Goal: Task Accomplishment & Management: Use online tool/utility

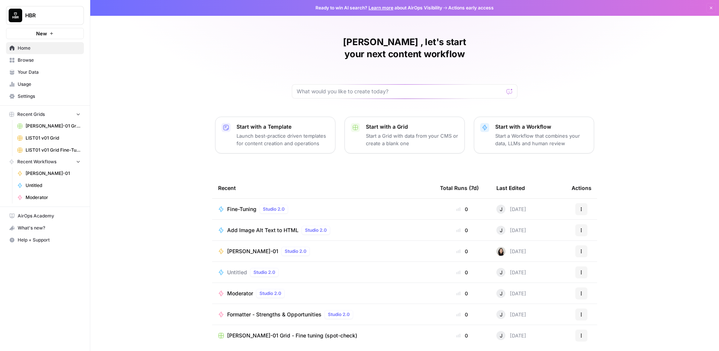
click at [30, 60] on span "Browse" at bounding box center [49, 60] width 63 height 7
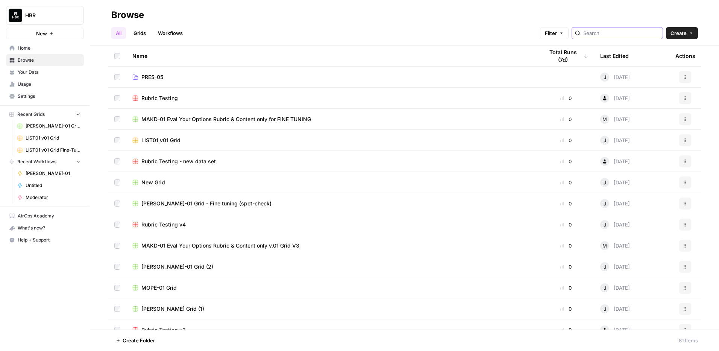
click at [633, 33] on input "search" at bounding box center [621, 33] width 76 height 8
type input "bb36be5e-7bcf-4c8b-a6ee-3740212db8eb"
click at [171, 36] on link "Workflows" at bounding box center [170, 33] width 34 height 12
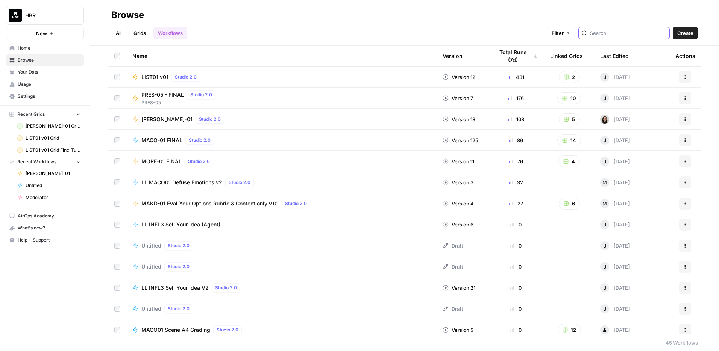
click at [625, 32] on input "search" at bounding box center [628, 33] width 76 height 8
type input "bb36be5e-7bcf-4c8b-a6ee-3740212db8eb"
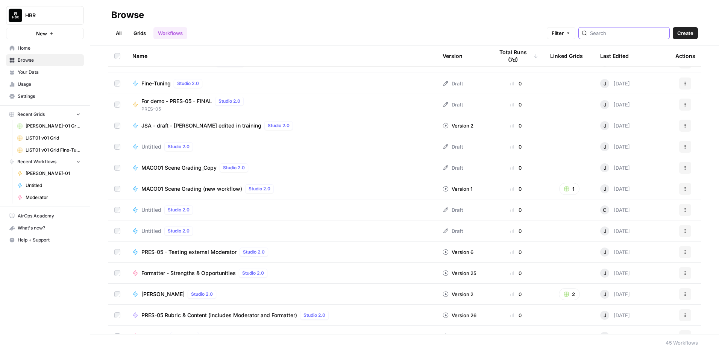
scroll to position [371, 0]
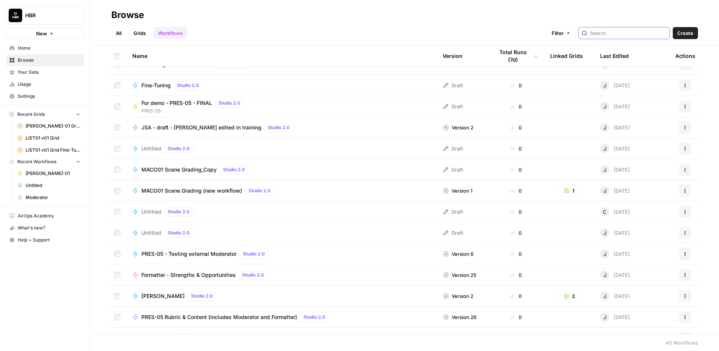
click at [576, 34] on button "Filter" at bounding box center [561, 33] width 29 height 12
click at [457, 67] on span "Add Filter" at bounding box center [464, 67] width 21 height 7
click at [408, 73] on div at bounding box center [374, 68] width 78 height 12
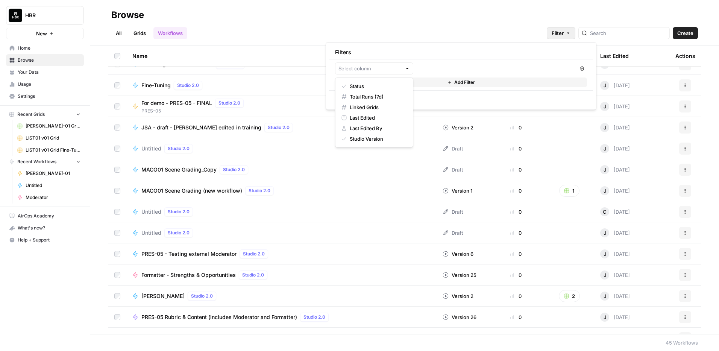
click at [340, 29] on div "All Grids Workflows Filter Create" at bounding box center [404, 30] width 587 height 18
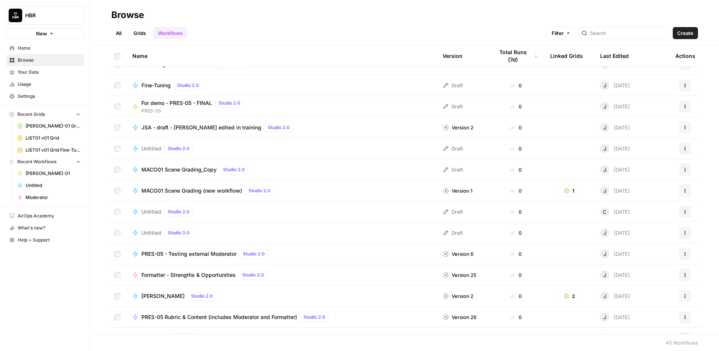
click at [20, 98] on span "Settings" at bounding box center [49, 96] width 63 height 7
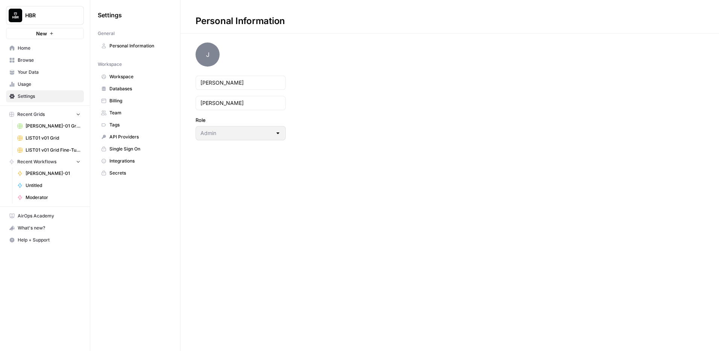
click at [129, 136] on span "API Providers" at bounding box center [139, 137] width 60 height 7
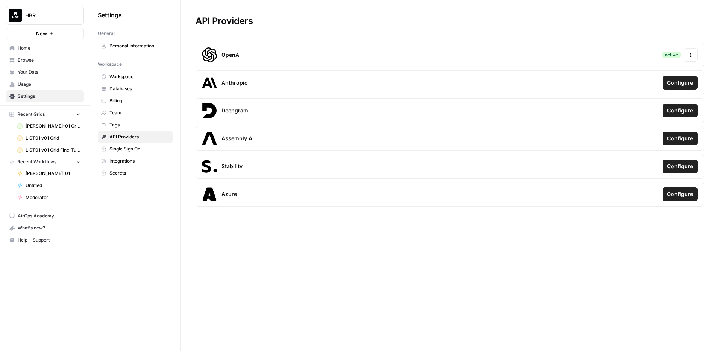
click at [120, 161] on span "Integrations" at bounding box center [139, 161] width 60 height 7
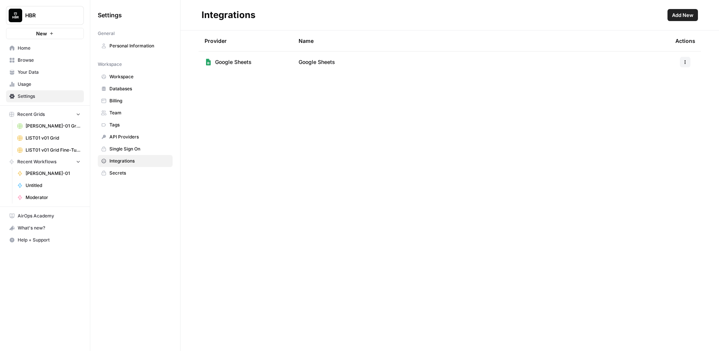
click at [126, 47] on span "Personal Information" at bounding box center [139, 46] width 60 height 7
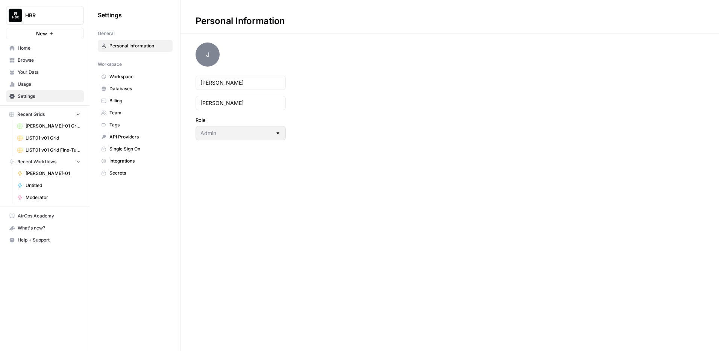
click at [118, 75] on span "Workspace" at bounding box center [139, 76] width 60 height 7
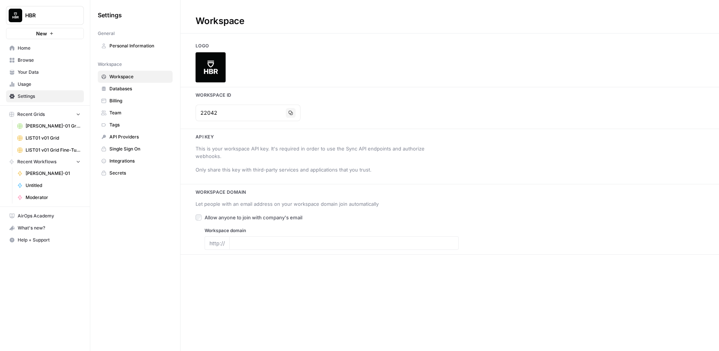
type input "[DOMAIN_NAME]"
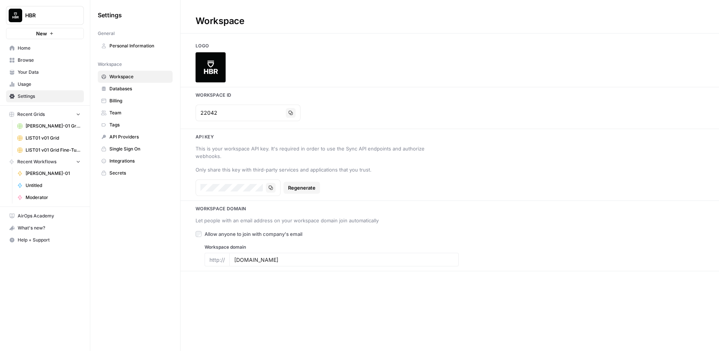
click at [118, 90] on span "Databases" at bounding box center [139, 88] width 60 height 7
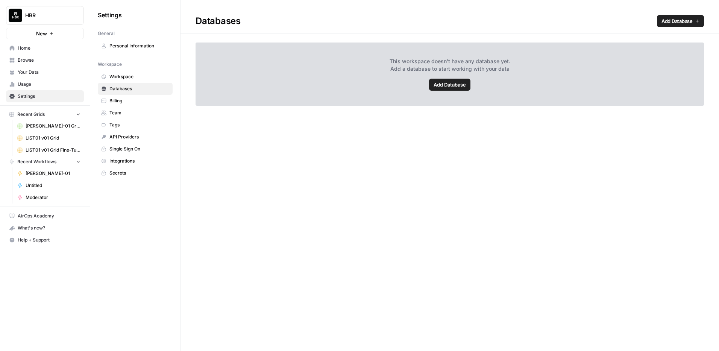
click at [118, 100] on span "Billing" at bounding box center [139, 100] width 60 height 7
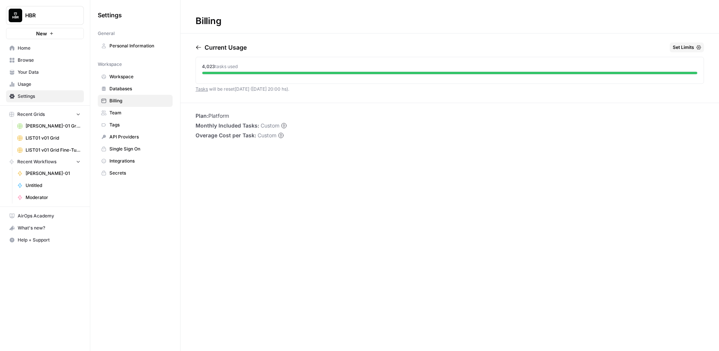
click at [115, 113] on span "Team" at bounding box center [139, 112] width 60 height 7
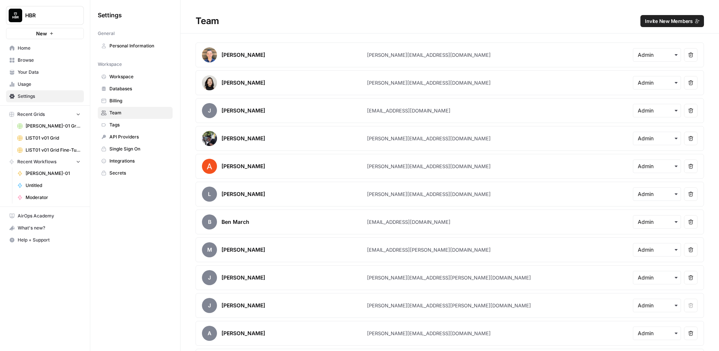
click at [117, 123] on span "Tags" at bounding box center [139, 125] width 60 height 7
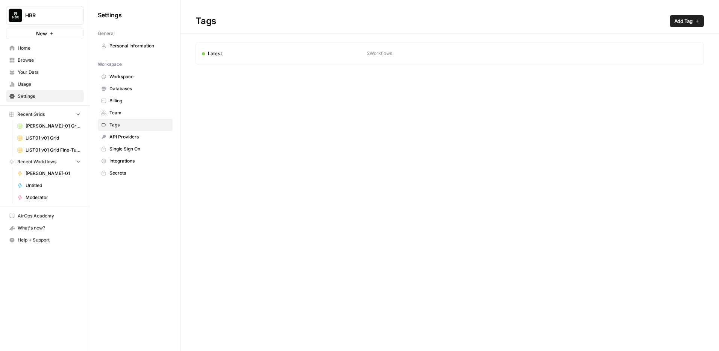
click at [119, 112] on span "Team" at bounding box center [139, 112] width 60 height 7
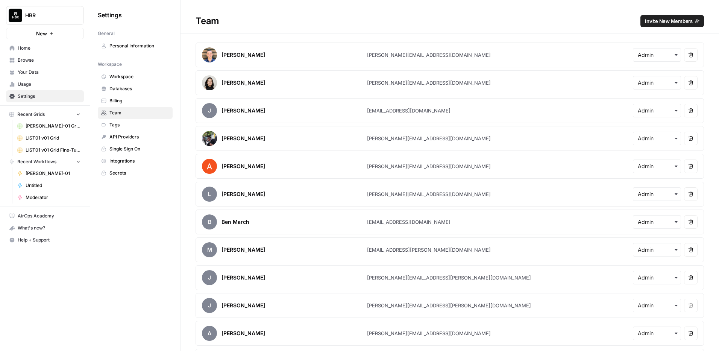
click at [23, 50] on span "Home" at bounding box center [49, 48] width 63 height 7
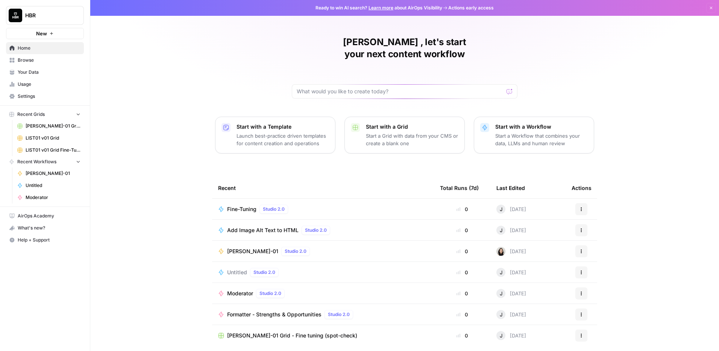
click at [23, 59] on span "Browse" at bounding box center [49, 60] width 63 height 7
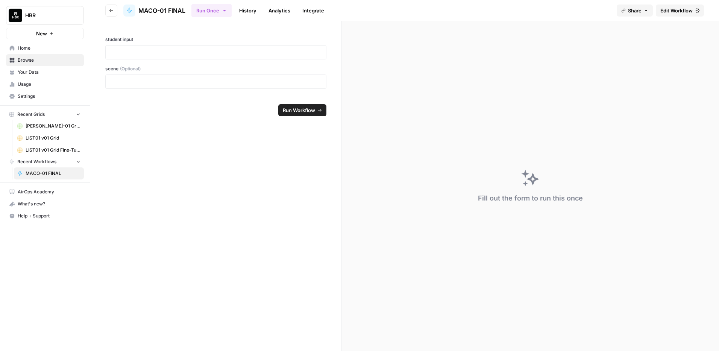
click at [319, 11] on link "Integrate" at bounding box center [313, 11] width 31 height 12
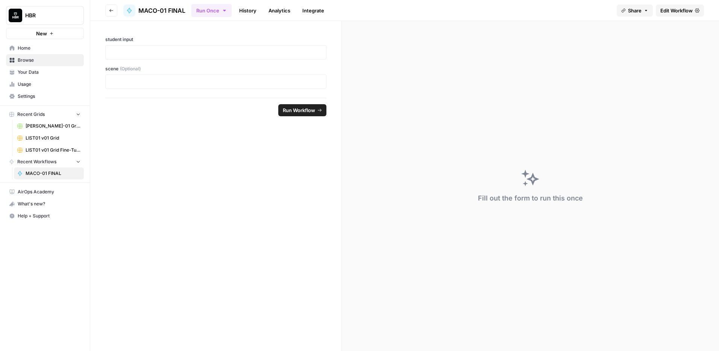
click at [260, 12] on link "History" at bounding box center [248, 11] width 26 height 12
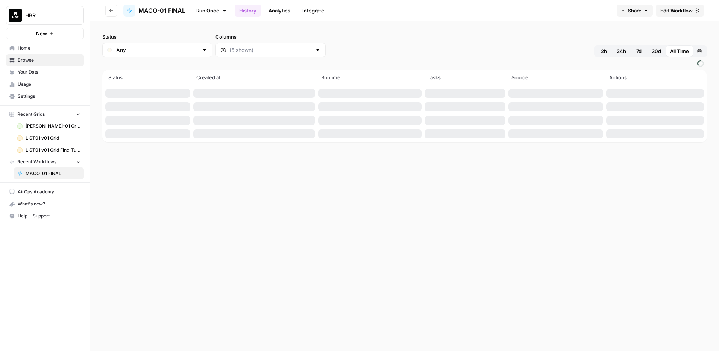
click at [159, 12] on span "MACO-01 FINAL" at bounding box center [161, 10] width 47 height 9
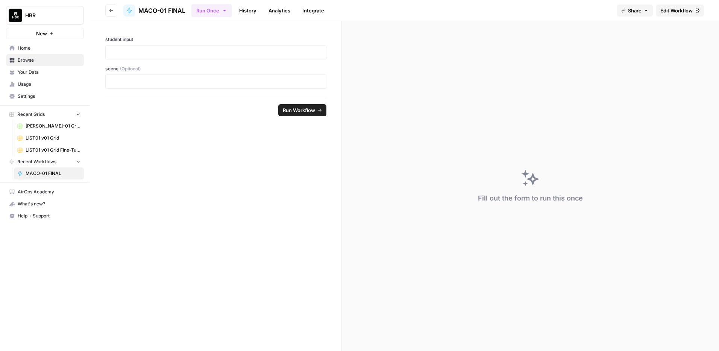
click at [671, 11] on span "Edit Workflow" at bounding box center [677, 11] width 32 height 8
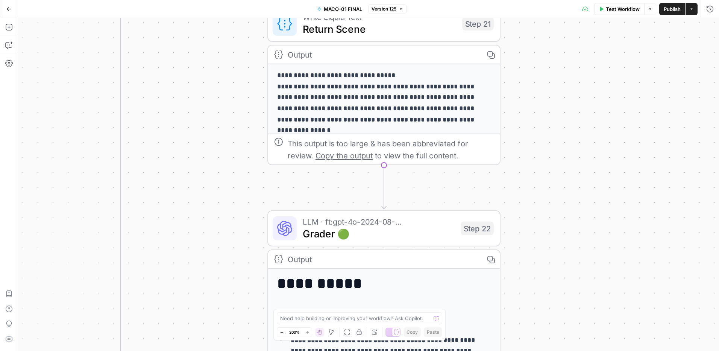
drag, startPoint x: 551, startPoint y: 275, endPoint x: 175, endPoint y: 56, distance: 435.6
click at [175, 56] on div "**********" at bounding box center [368, 184] width 701 height 333
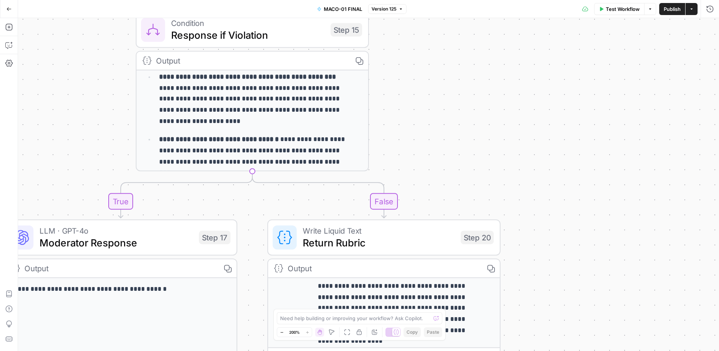
scroll to position [95, 0]
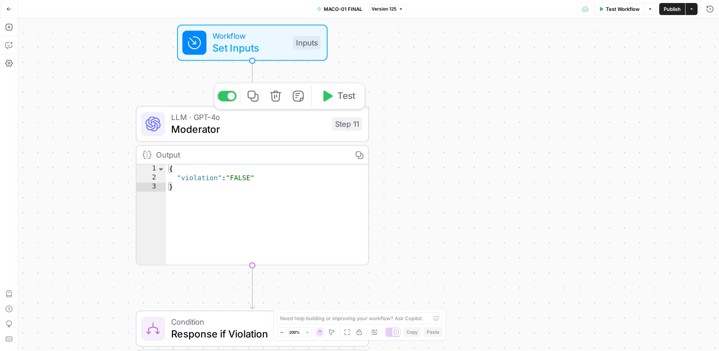
click at [248, 132] on span "Moderator" at bounding box center [248, 129] width 155 height 15
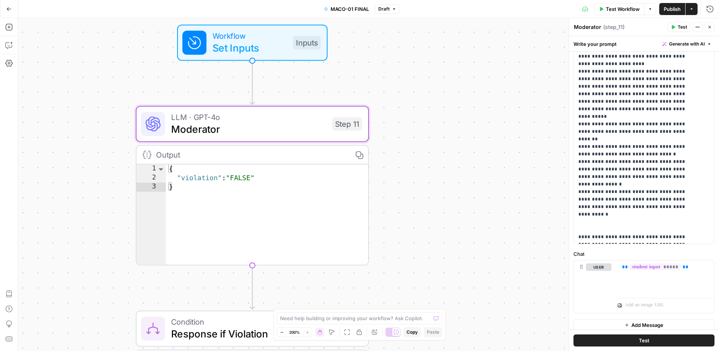
scroll to position [155, 0]
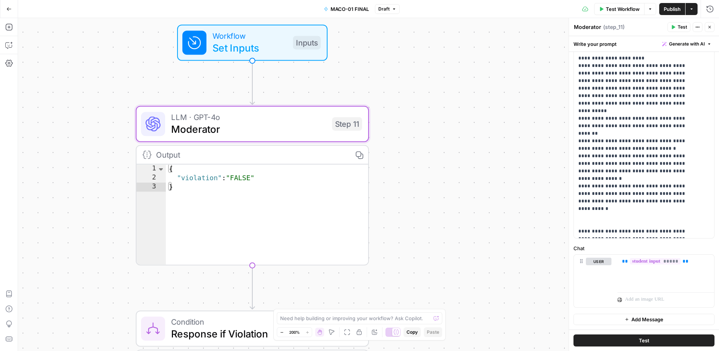
click at [489, 187] on div "**********" at bounding box center [368, 184] width 701 height 333
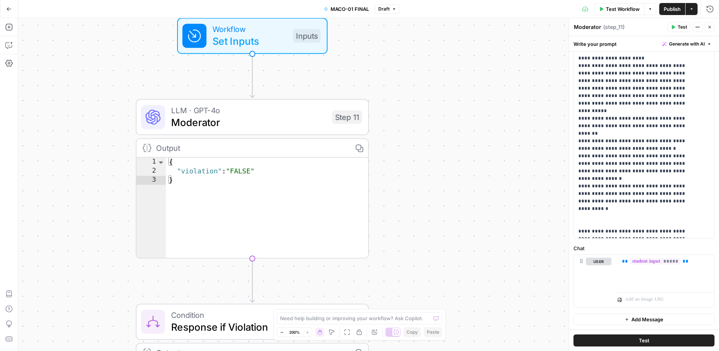
click at [302, 152] on div "Output" at bounding box center [251, 148] width 190 height 12
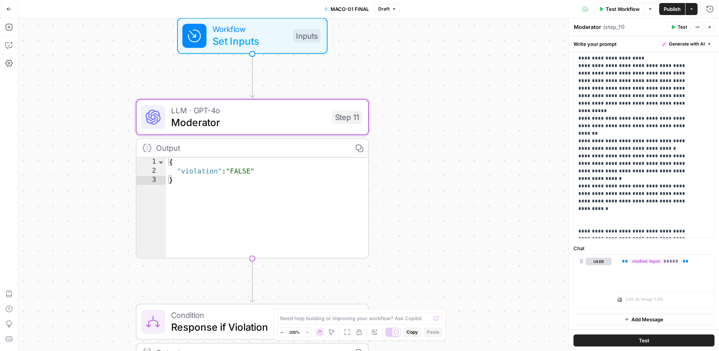
click at [298, 151] on div "Output" at bounding box center [251, 148] width 190 height 12
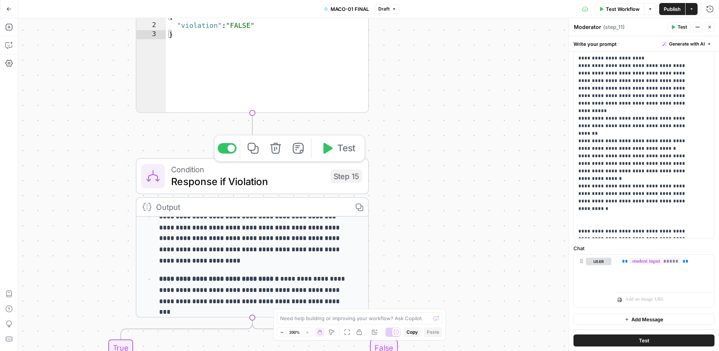
click at [270, 187] on span "Response if Violation" at bounding box center [247, 181] width 153 height 15
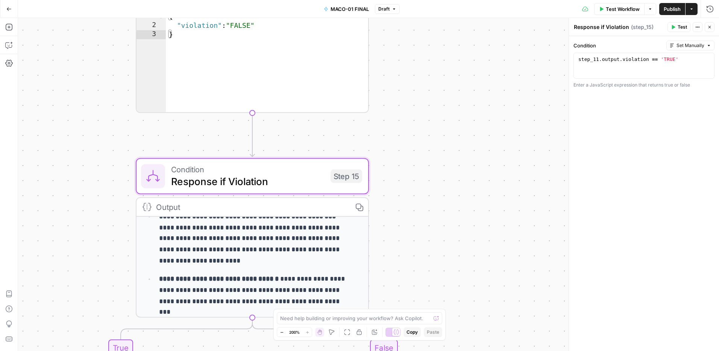
click at [283, 214] on div "Output Copy" at bounding box center [253, 207] width 232 height 19
click at [310, 203] on div "Output" at bounding box center [251, 207] width 190 height 12
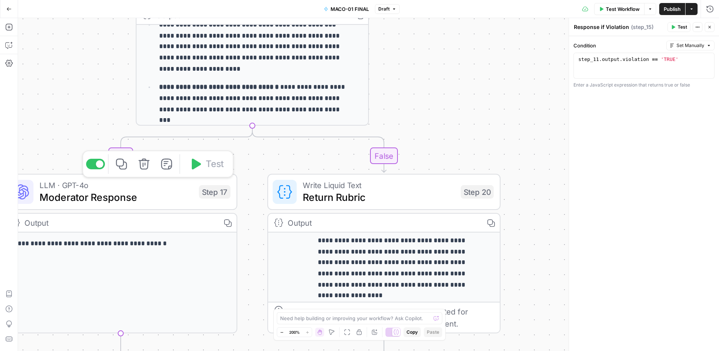
click at [156, 205] on div "LLM · GPT-4o Moderator Response Step 17 Copy step Delete step Add Note Test" at bounding box center [120, 192] width 233 height 36
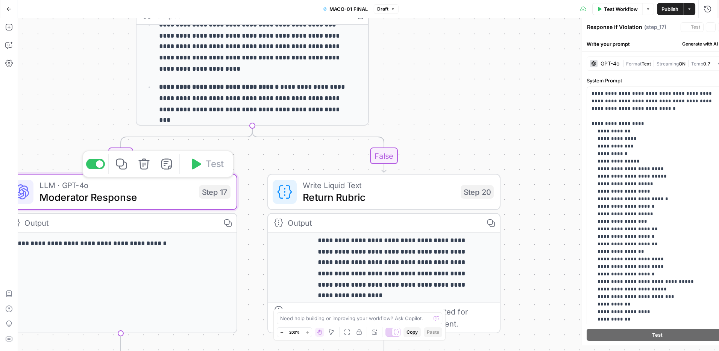
type textarea "Moderator Response"
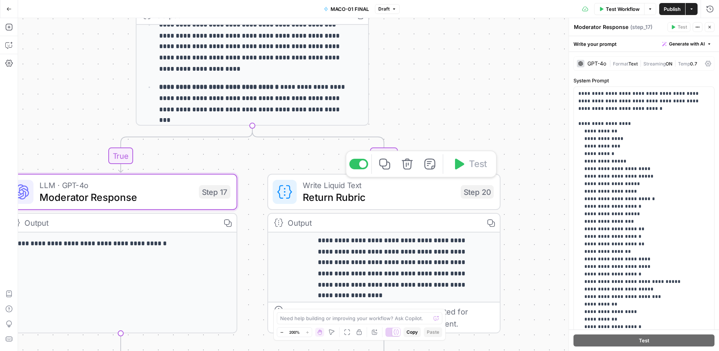
click at [392, 203] on span "Return Rubric" at bounding box center [379, 197] width 152 height 15
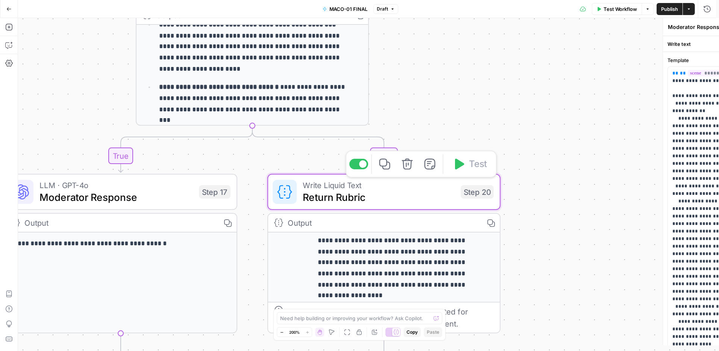
type textarea "Return Rubric"
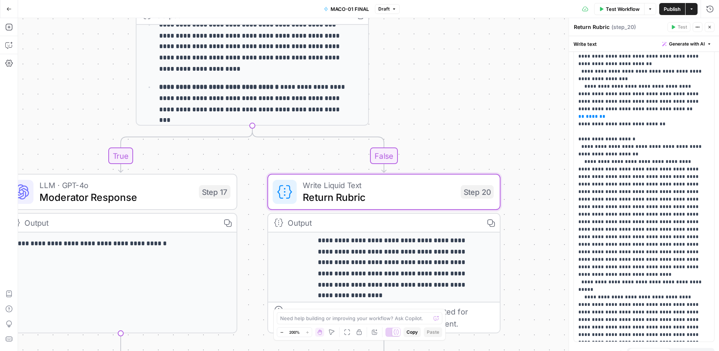
scroll to position [790, 0]
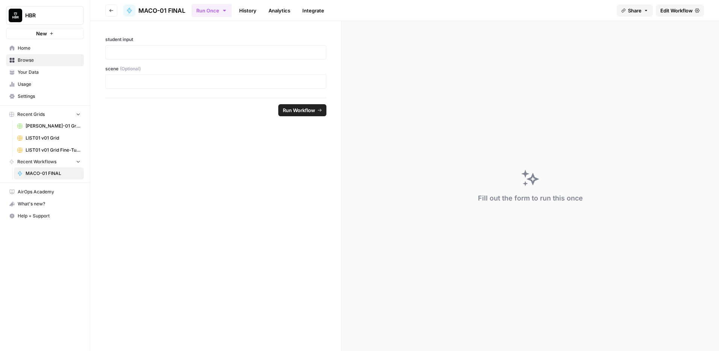
click at [667, 10] on span "Edit Workflow" at bounding box center [677, 11] width 32 height 8
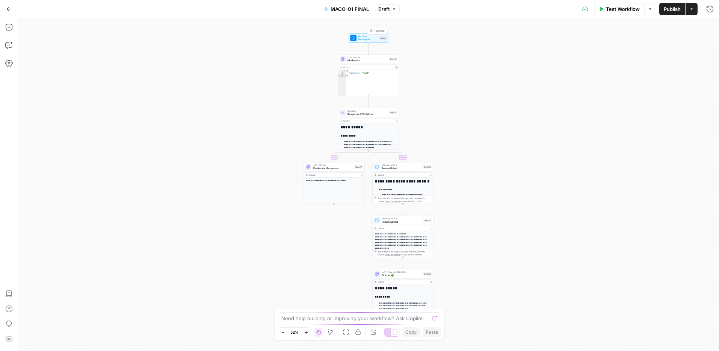
click at [369, 40] on span "Set Inputs" at bounding box center [368, 39] width 20 height 4
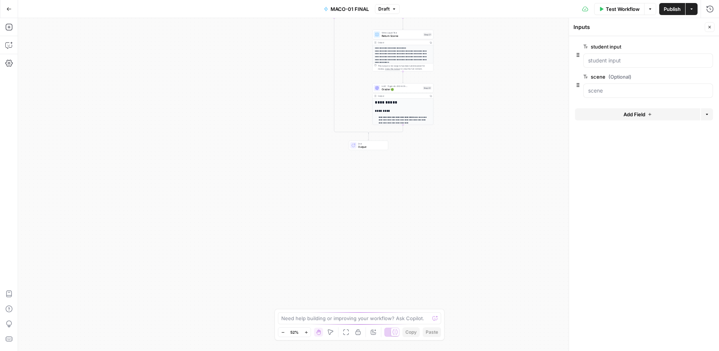
click at [382, 148] on span "Output" at bounding box center [371, 147] width 27 height 4
click at [624, 110] on span "Code" at bounding box center [651, 111] width 115 height 8
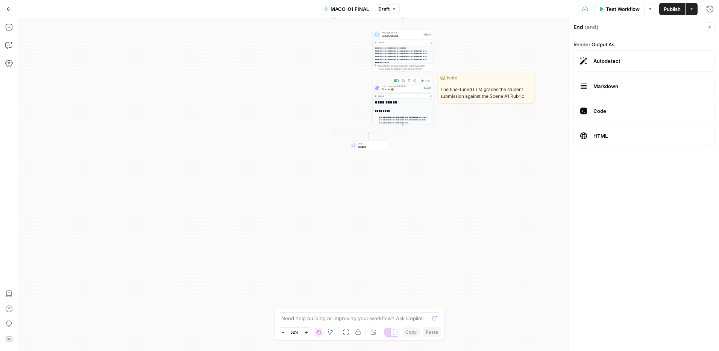
click at [415, 90] on span "Grader 🟢" at bounding box center [402, 89] width 40 height 4
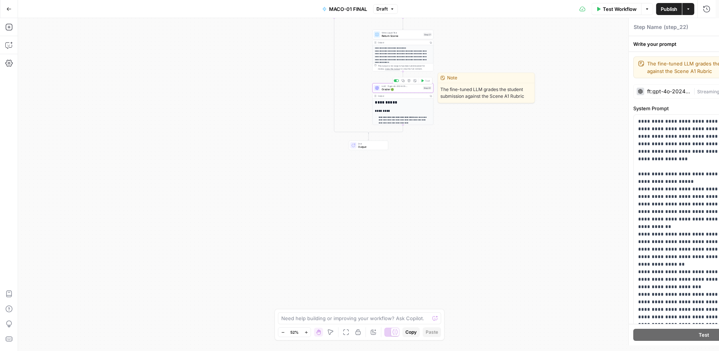
type textarea "Grader 🟢"
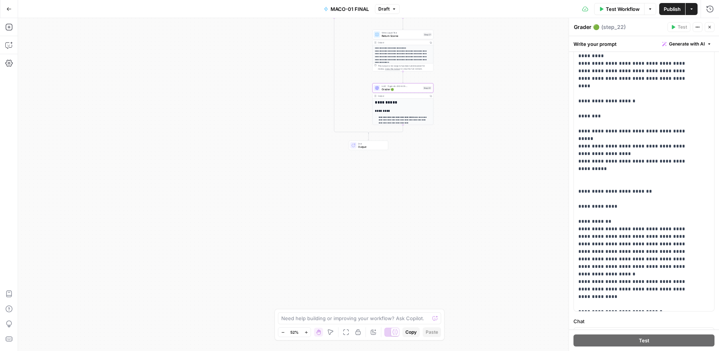
scroll to position [270, 0]
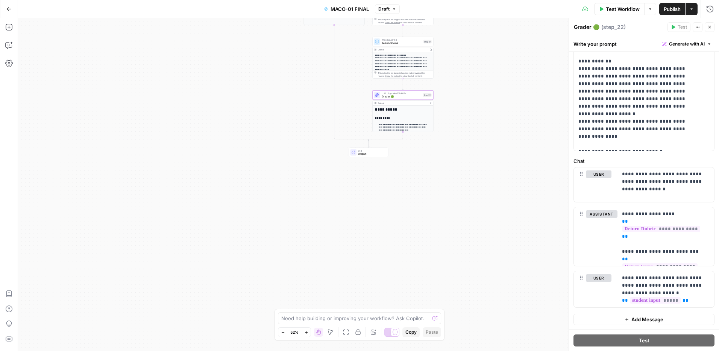
click at [416, 63] on p "**********" at bounding box center [401, 62] width 53 height 17
click at [416, 70] on div "This output is too large & has been abbreviated for review. Copy the output to …" at bounding box center [403, 74] width 61 height 8
click at [415, 77] on div "This output is too large & has been abbreviated for review. Copy the output to …" at bounding box center [405, 74] width 54 height 6
click at [408, 42] on span "Return Scene" at bounding box center [402, 43] width 40 height 4
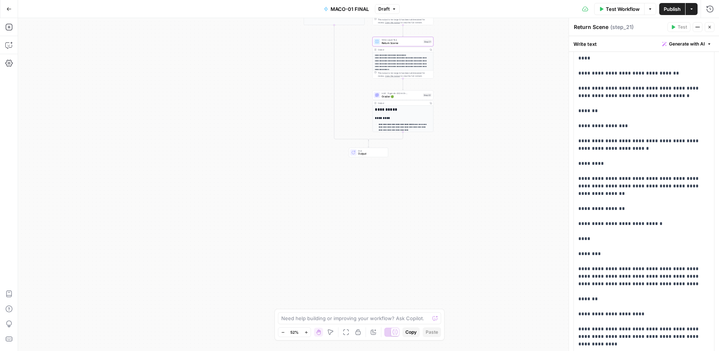
scroll to position [2116, 0]
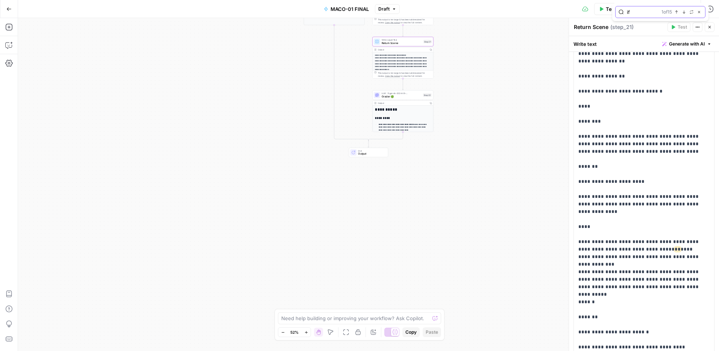
click at [677, 10] on icon "button" at bounding box center [677, 12] width 4 height 4
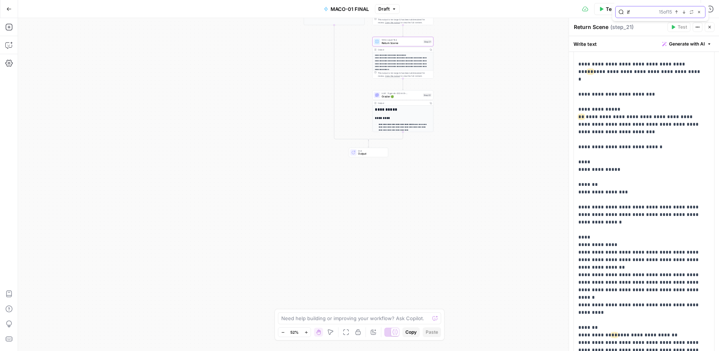
scroll to position [3707, 0]
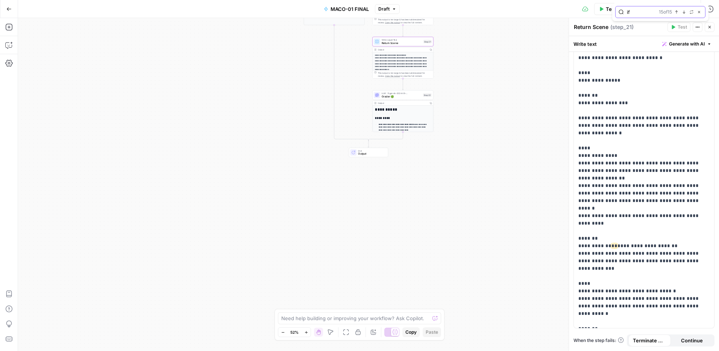
click at [677, 10] on icon "button" at bounding box center [677, 12] width 4 height 4
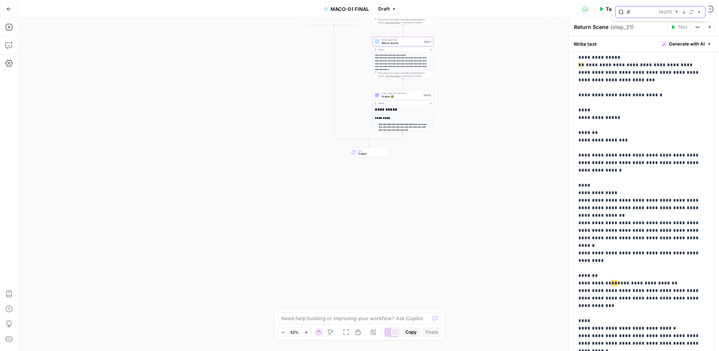
scroll to position [3636, 0]
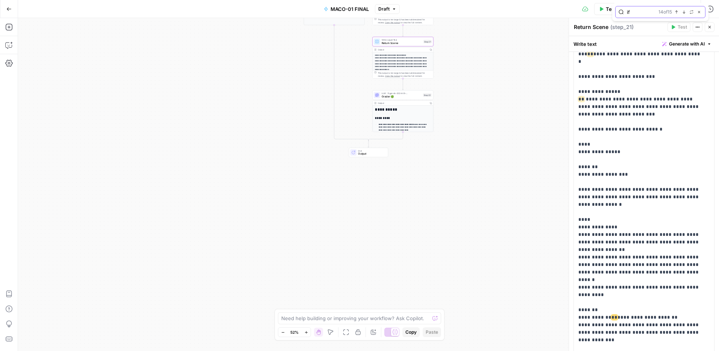
click at [677, 10] on icon "button" at bounding box center [677, 12] width 4 height 4
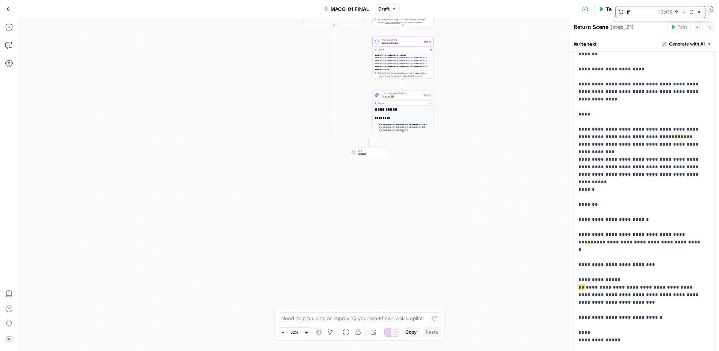
click at [677, 10] on icon "button" at bounding box center [677, 12] width 4 height 4
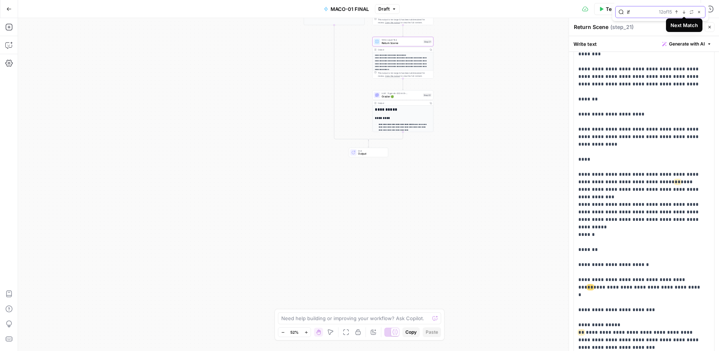
click at [684, 12] on icon "button" at bounding box center [684, 12] width 4 height 4
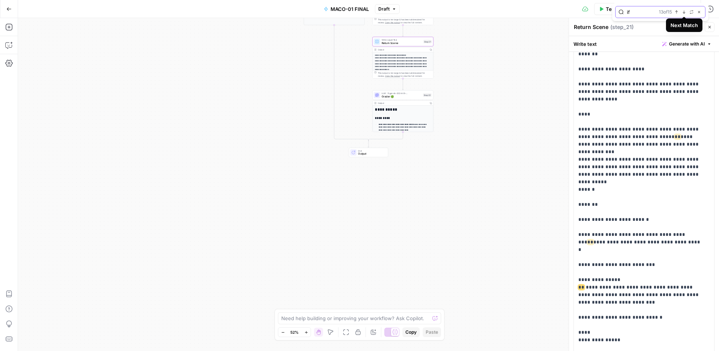
click at [684, 12] on icon "button" at bounding box center [684, 12] width 4 height 4
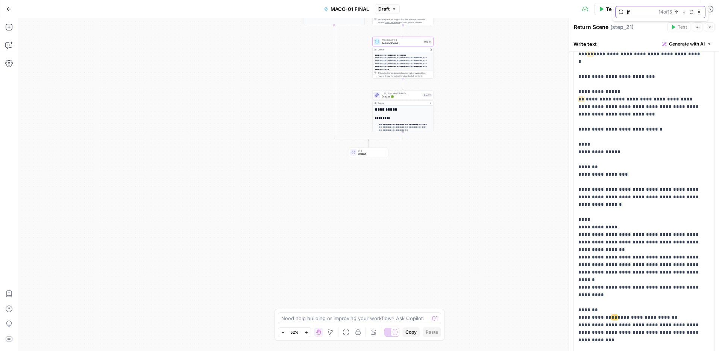
click at [684, 12] on icon "button" at bounding box center [684, 12] width 4 height 4
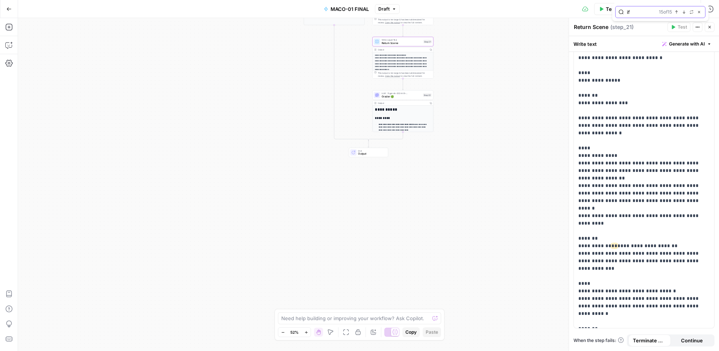
click at [684, 12] on icon "button" at bounding box center [684, 12] width 3 height 3
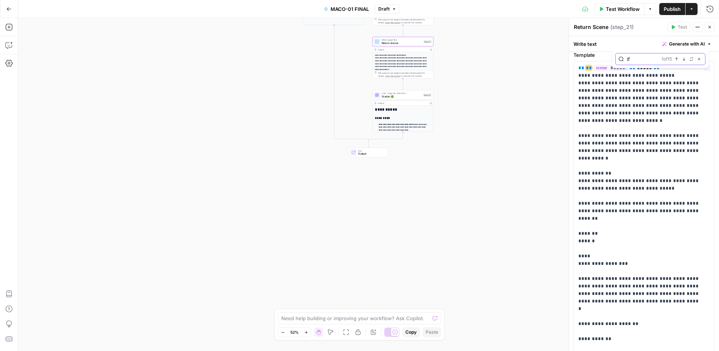
scroll to position [0, 0]
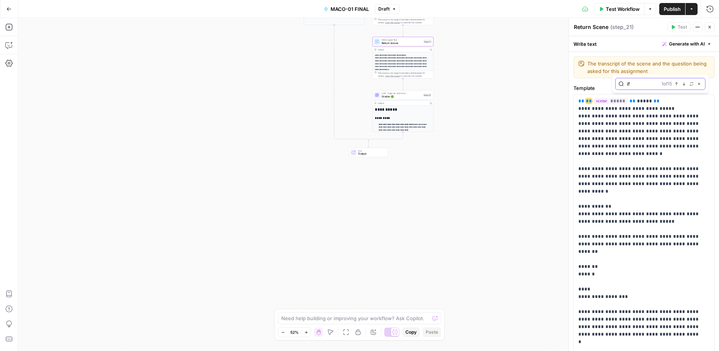
click at [643, 82] on input "if" at bounding box center [643, 84] width 32 height 8
type input "if scene"
click at [684, 86] on button "Next Match" at bounding box center [684, 84] width 6 height 6
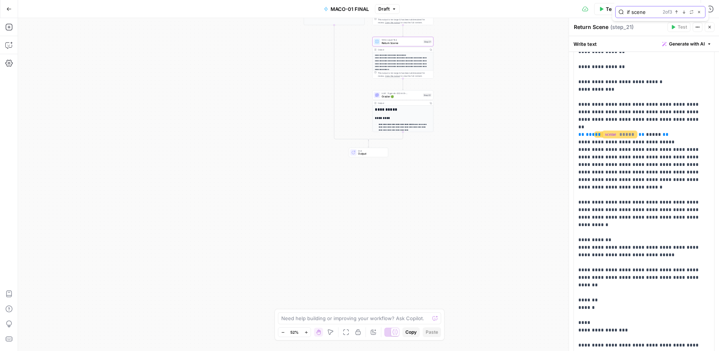
scroll to position [545, 0]
click at [683, 12] on icon "button" at bounding box center [684, 12] width 4 height 4
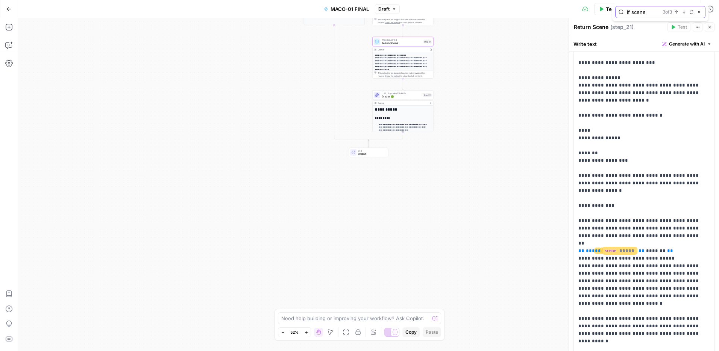
scroll to position [1427, 0]
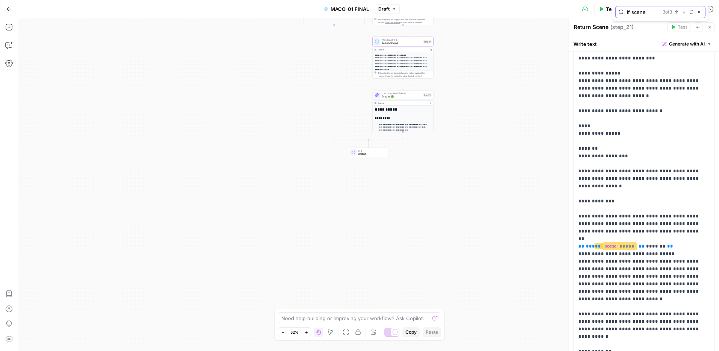
click at [638, 15] on input "if scene" at bounding box center [643, 12] width 33 height 8
type input "else"
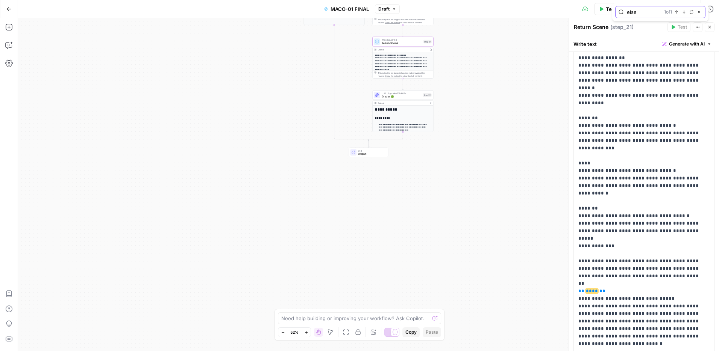
scroll to position [2592, 0]
